Goal: Check status: Check status

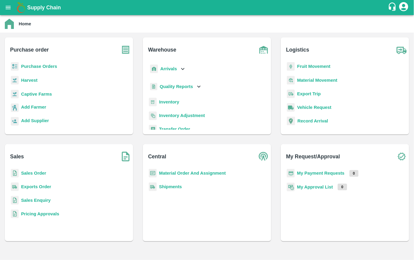
click at [163, 71] on b "Arrivals" at bounding box center [168, 68] width 17 height 5
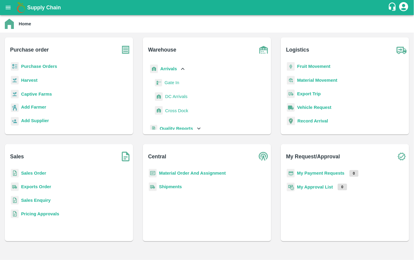
click at [174, 96] on span "DC Arrivals" at bounding box center [176, 96] width 22 height 7
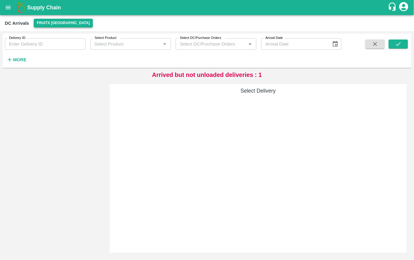
click at [57, 22] on button "FruitX [GEOGRAPHIC_DATA]" at bounding box center [63, 23] width 59 height 9
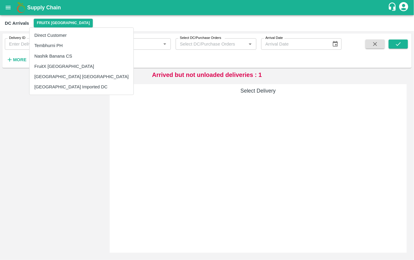
click at [50, 53] on li "Nashik Banana CS" at bounding box center [82, 56] width 104 height 10
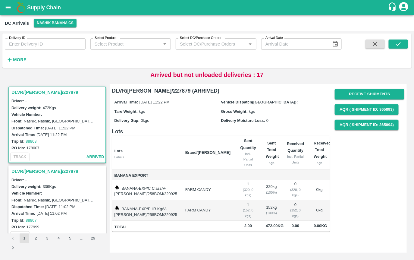
click at [41, 169] on h3 "DLVR/[PERSON_NAME]/227878" at bounding box center [57, 171] width 93 height 8
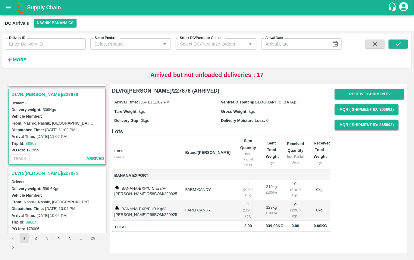
scroll to position [81, 0]
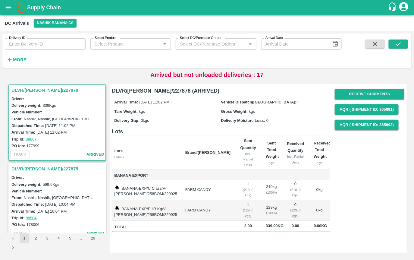
click at [35, 169] on h3 "DLVR/[PERSON_NAME]/227875" at bounding box center [57, 169] width 93 height 8
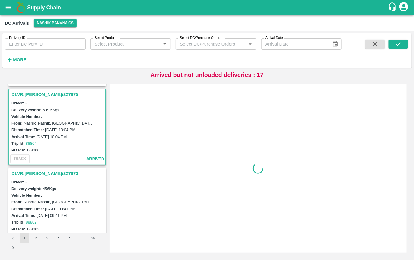
scroll to position [159, 0]
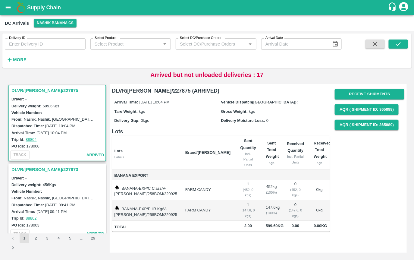
click at [20, 171] on h3 "DLVR/[PERSON_NAME]/227873" at bounding box center [57, 169] width 93 height 8
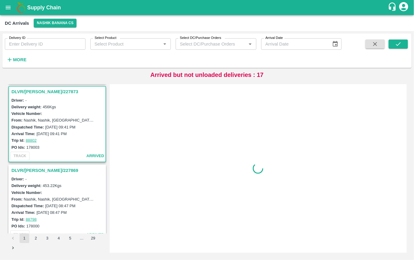
scroll to position [238, 0]
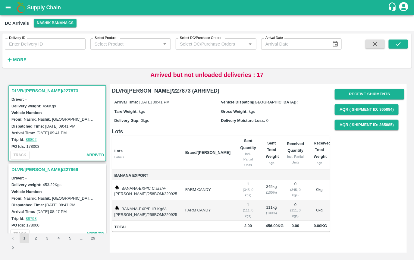
click at [32, 168] on h3 "DLVR/[PERSON_NAME]/227869" at bounding box center [57, 169] width 93 height 8
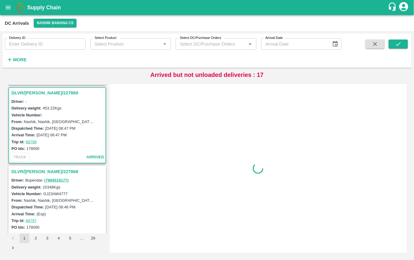
scroll to position [317, 0]
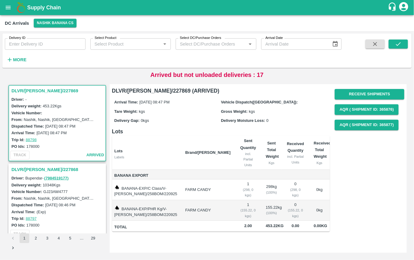
click at [36, 169] on h3 "DLVR/[PERSON_NAME]/227868" at bounding box center [57, 169] width 93 height 8
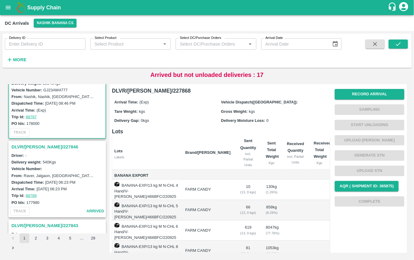
click at [35, 147] on h3 "DLVR/[PERSON_NAME]/227846" at bounding box center [57, 147] width 93 height 8
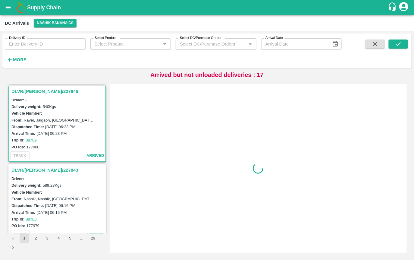
scroll to position [474, 0]
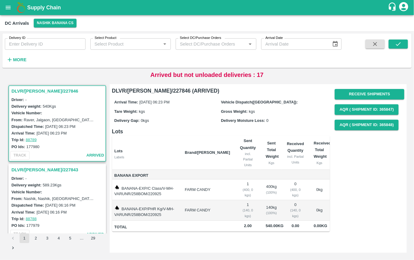
click at [38, 170] on h3 "DLVR/[PERSON_NAME]/227843" at bounding box center [57, 170] width 93 height 8
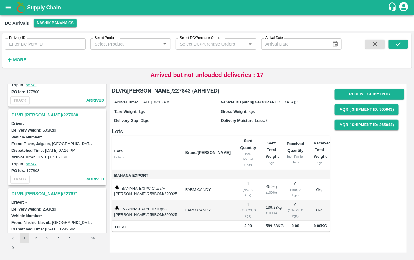
scroll to position [933, 0]
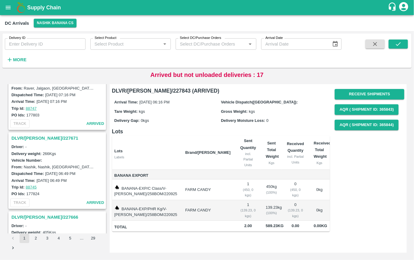
click at [28, 134] on h3 "DLVR/[PERSON_NAME]/227671" at bounding box center [57, 138] width 93 height 8
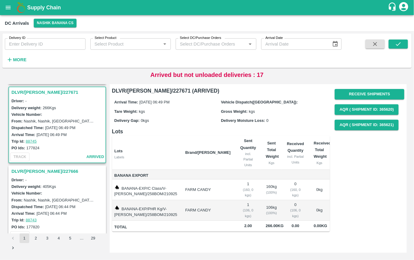
scroll to position [1024, 0]
click at [25, 167] on h3 "DLVR/[PERSON_NAME]/227666" at bounding box center [57, 171] width 93 height 8
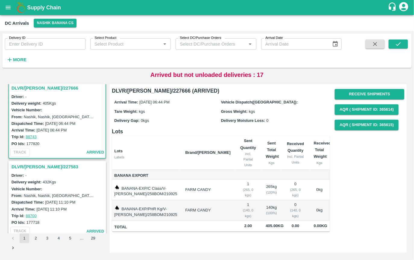
scroll to position [1108, 0]
click at [31, 164] on h3 "DLVR/[PERSON_NAME]/227583" at bounding box center [57, 166] width 93 height 8
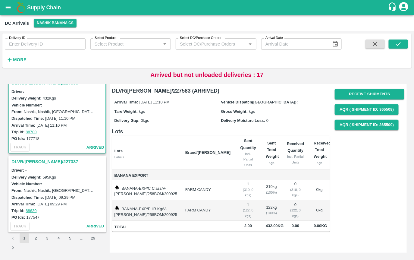
click at [34, 158] on h3 "DLVR/[PERSON_NAME]/227337" at bounding box center [57, 162] width 93 height 8
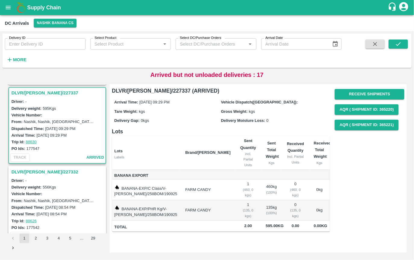
scroll to position [1260, 0]
click at [336, 42] on icon "Choose date" at bounding box center [335, 44] width 5 height 6
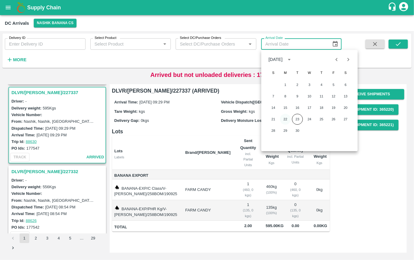
click at [281, 120] on button "22" at bounding box center [285, 119] width 11 height 11
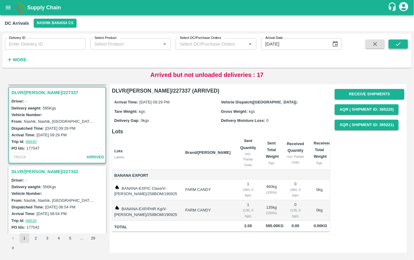
click at [397, 45] on icon "submit" at bounding box center [398, 44] width 7 height 7
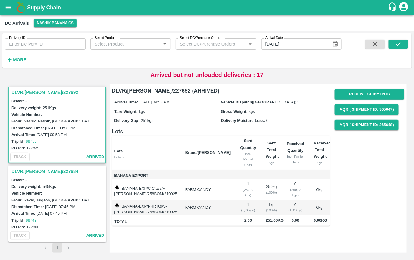
click at [150, 90] on h6 "DLVR/[PERSON_NAME]/227692 (ARRIVED)" at bounding box center [221, 90] width 218 height 8
copy h6 "227692"
click at [171, 115] on div "Arrival Time: [DATE] 09:58 PM Vehicle Dispatch([GEOGRAPHIC_DATA]): Tare Weight:…" at bounding box center [221, 111] width 218 height 32
click at [45, 170] on h3 "DLVR/[PERSON_NAME]/227684" at bounding box center [57, 171] width 93 height 8
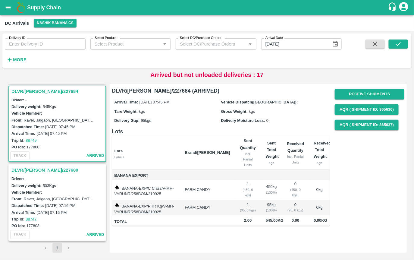
scroll to position [81, 0]
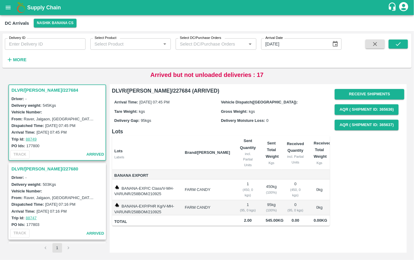
click at [154, 90] on h6 "DLVR/[PERSON_NAME]/227684 (ARRIVED)" at bounding box center [221, 90] width 218 height 8
copy h6 "227684"
click at [24, 168] on h3 "DLVR/[PERSON_NAME]/227680" at bounding box center [57, 169] width 93 height 8
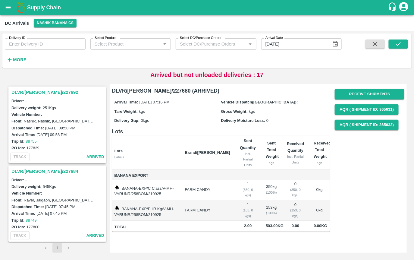
click at [31, 92] on h3 "DLVR/[PERSON_NAME]/227692" at bounding box center [57, 92] width 93 height 8
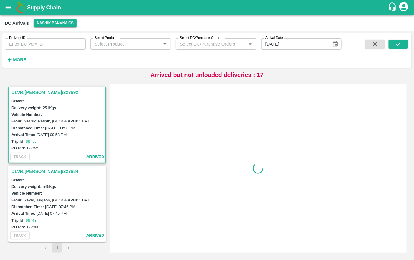
scroll to position [2, 0]
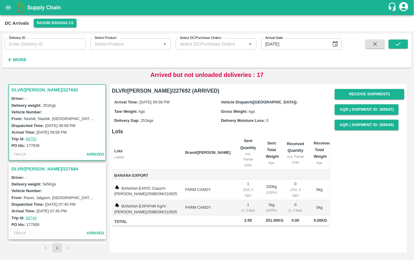
click at [142, 119] on span "251 kgs" at bounding box center [147, 120] width 13 height 5
copy span "251"
click at [171, 107] on div "Arrival Time: [DATE] 09:58 PM Vehicle Dispatch([GEOGRAPHIC_DATA]): Tare Weight:…" at bounding box center [221, 111] width 218 height 32
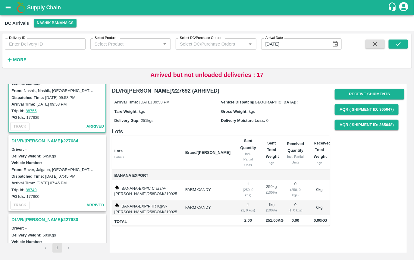
scroll to position [37, 0]
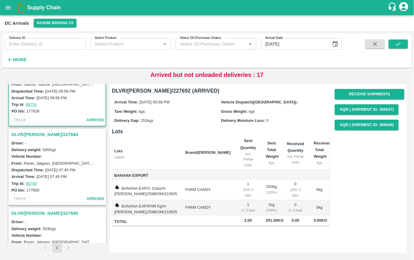
click at [34, 132] on h3 "DLVR/[PERSON_NAME]/227684" at bounding box center [57, 134] width 93 height 8
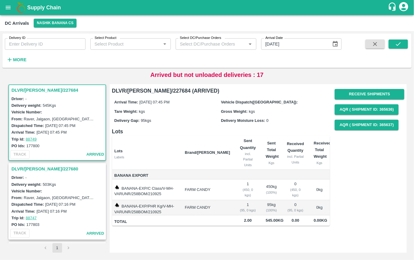
scroll to position [107, 0]
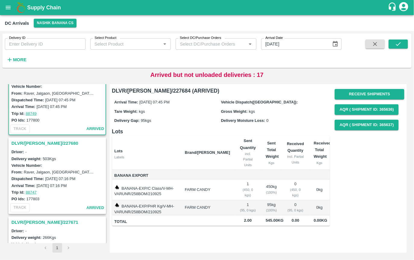
click at [29, 143] on h3 "DLVR/[PERSON_NAME]/227680" at bounding box center [57, 143] width 93 height 8
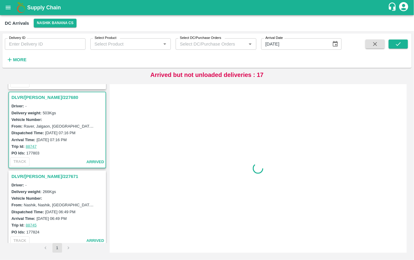
scroll to position [159, 0]
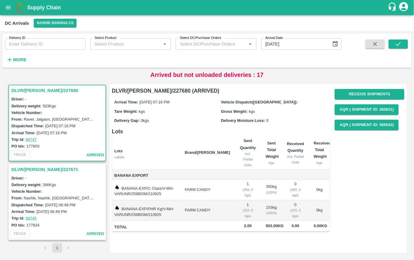
click at [36, 168] on h3 "DLVR/[PERSON_NAME]/227671" at bounding box center [57, 169] width 93 height 8
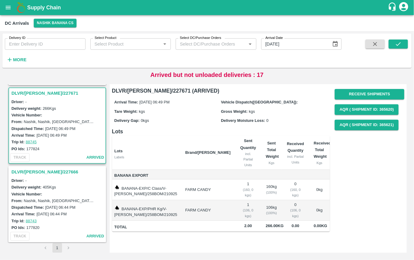
scroll to position [237, 0]
click at [31, 168] on h3 "DLVR/[PERSON_NAME]/227666" at bounding box center [57, 171] width 93 height 8
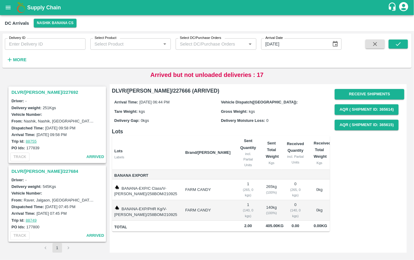
click at [37, 94] on h3 "DLVR/[PERSON_NAME]/227692" at bounding box center [57, 92] width 93 height 8
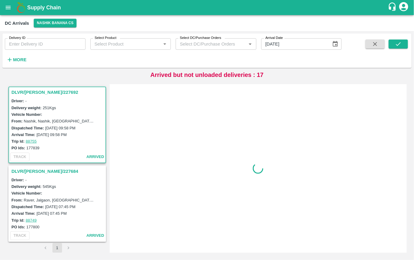
scroll to position [2, 0]
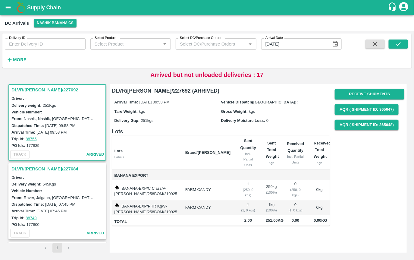
click at [49, 167] on h3 "DLVR/[PERSON_NAME]/227684" at bounding box center [57, 169] width 93 height 8
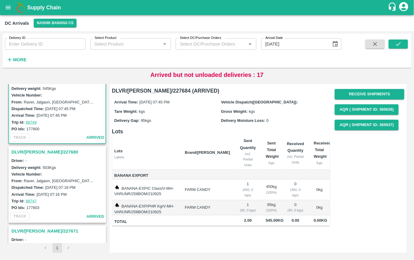
click at [36, 152] on h3 "DLVR/[PERSON_NAME]/227680" at bounding box center [57, 152] width 93 height 8
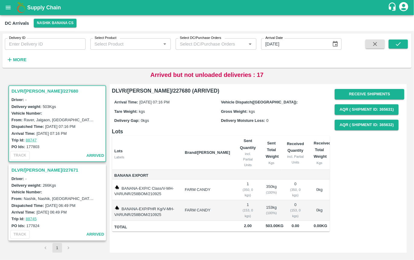
scroll to position [159, 0]
click at [45, 169] on h3 "DLVR/[PERSON_NAME]/227671" at bounding box center [57, 169] width 93 height 8
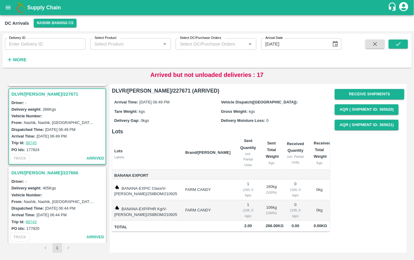
scroll to position [237, 0]
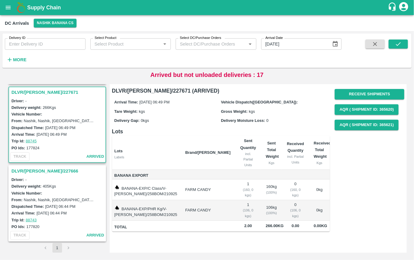
click at [46, 170] on h3 "DLVR/[PERSON_NAME]/227666" at bounding box center [57, 171] width 93 height 8
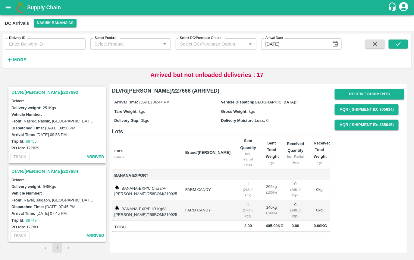
click at [337, 45] on icon "Choose date, selected date is Sep 22, 2025" at bounding box center [335, 44] width 7 height 7
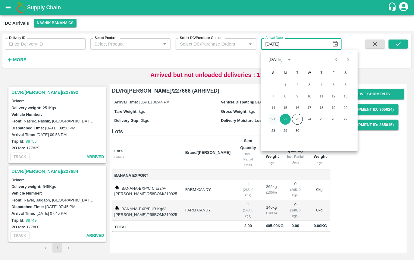
click at [274, 121] on button "21" at bounding box center [273, 119] width 11 height 11
type input "[DATE]"
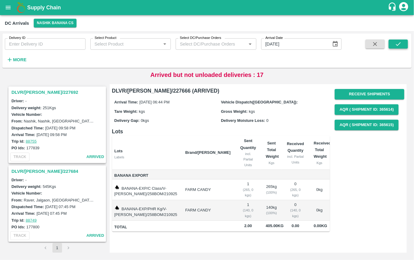
click at [400, 44] on icon "submit" at bounding box center [398, 44] width 7 height 7
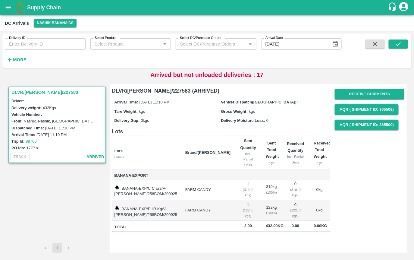
click at [14, 59] on strong "More" at bounding box center [20, 59] width 14 height 5
